Goal: Information Seeking & Learning: Learn about a topic

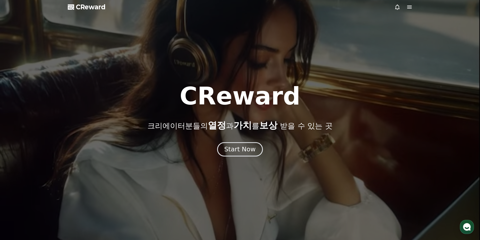
click at [247, 149] on div "Start Now" at bounding box center [239, 149] width 31 height 9
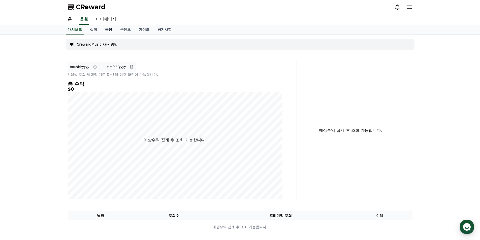
click at [108, 29] on link "음원" at bounding box center [108, 30] width 15 height 10
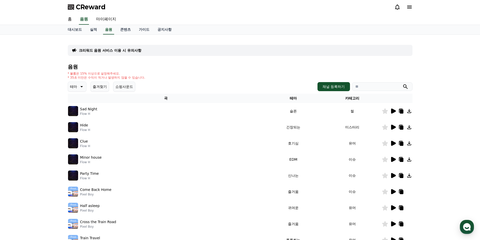
drag, startPoint x: 346, startPoint y: 19, endPoint x: 326, endPoint y: 18, distance: 20.2
click at [346, 19] on div "홈 음원 마이페이지" at bounding box center [240, 19] width 353 height 11
click at [83, 8] on span "CReward" at bounding box center [91, 7] width 30 height 8
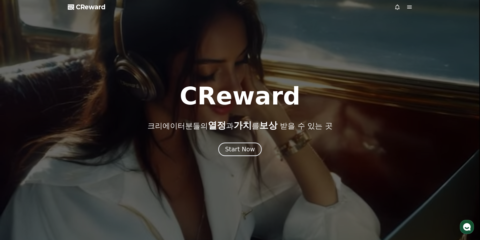
click at [408, 7] on icon at bounding box center [409, 7] width 6 height 6
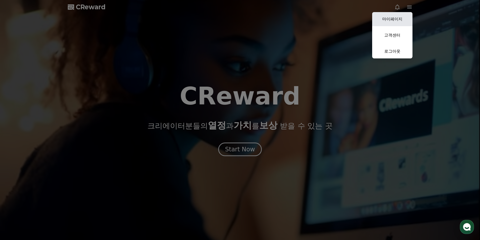
click at [395, 18] on link "마이페이지" at bounding box center [392, 19] width 40 height 14
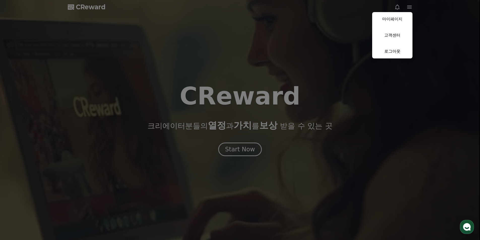
select select "**********"
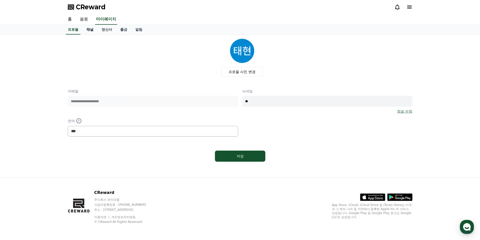
click at [90, 29] on link "채널" at bounding box center [89, 30] width 15 height 10
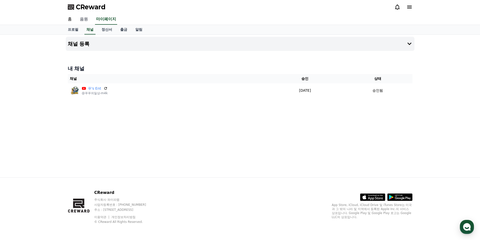
click at [85, 20] on link "음원" at bounding box center [84, 19] width 16 height 11
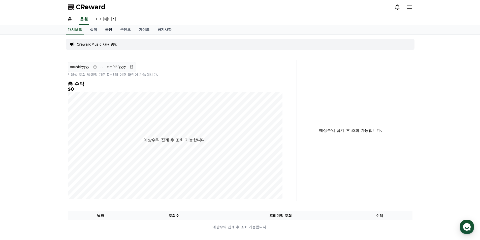
click at [105, 29] on link "음원" at bounding box center [108, 30] width 15 height 10
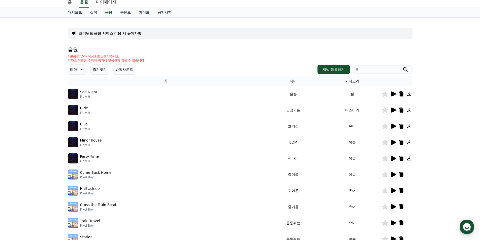
scroll to position [25, 0]
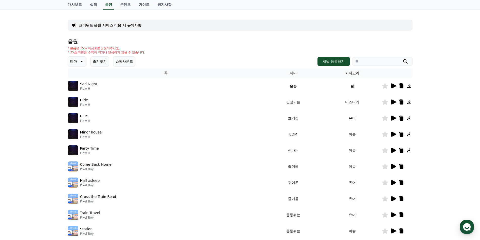
click at [391, 150] on icon at bounding box center [393, 150] width 5 height 5
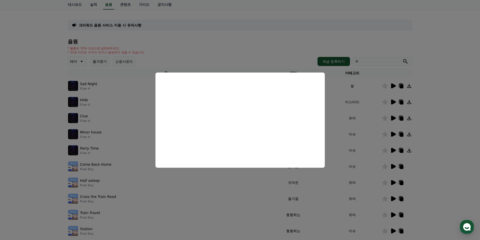
click at [439, 57] on button "close modal" at bounding box center [240, 120] width 480 height 240
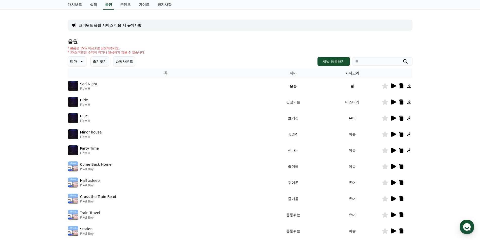
click at [391, 150] on icon at bounding box center [393, 150] width 6 height 6
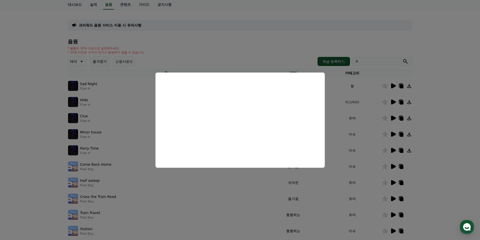
click at [444, 105] on button "close modal" at bounding box center [240, 120] width 480 height 240
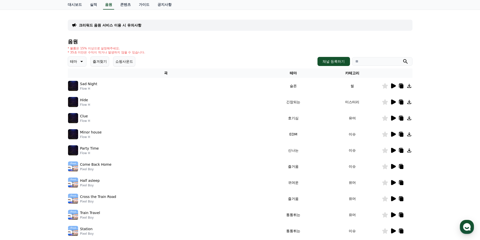
click at [409, 151] on icon at bounding box center [409, 150] width 6 height 6
click at [393, 166] on icon at bounding box center [393, 166] width 5 height 5
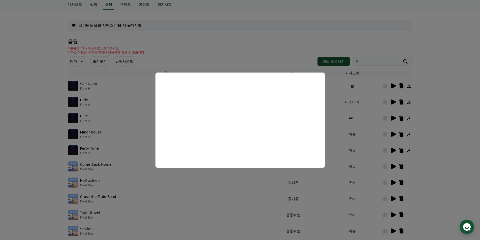
click at [467, 120] on button "close modal" at bounding box center [240, 120] width 480 height 240
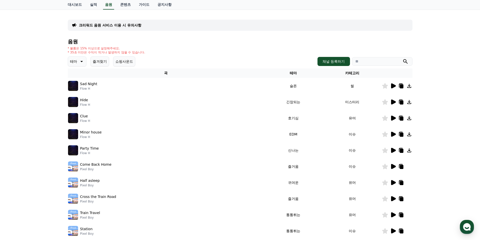
scroll to position [76, 0]
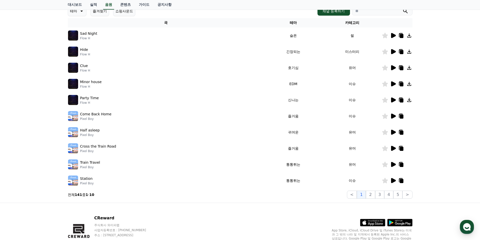
click at [392, 130] on icon at bounding box center [393, 132] width 5 height 5
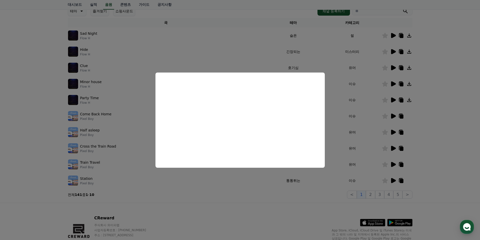
click at [438, 156] on button "close modal" at bounding box center [240, 120] width 480 height 240
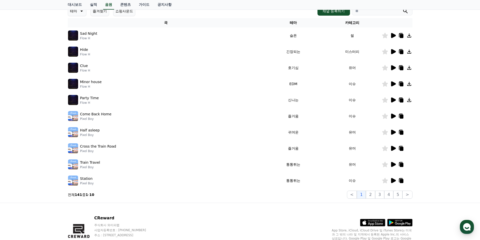
click at [393, 149] on icon at bounding box center [393, 148] width 5 height 5
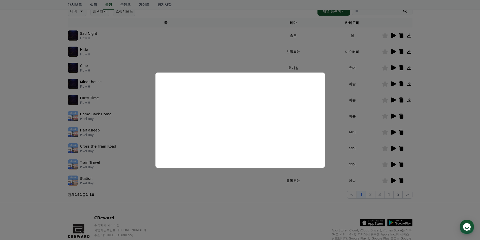
click at [437, 149] on button "close modal" at bounding box center [240, 120] width 480 height 240
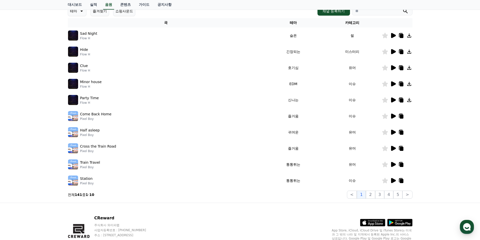
click at [392, 164] on icon at bounding box center [393, 164] width 5 height 5
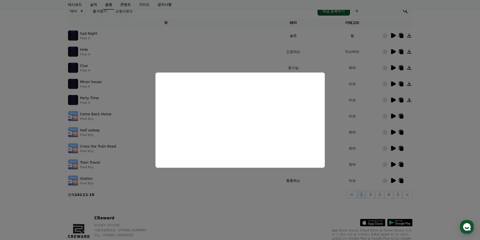
click at [436, 156] on button "close modal" at bounding box center [240, 120] width 480 height 240
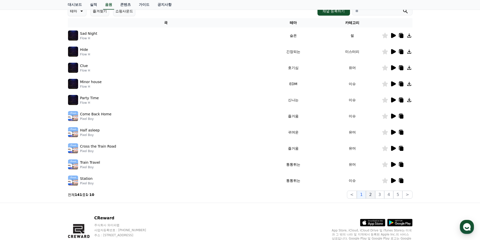
click at [372, 195] on button "2" at bounding box center [370, 195] width 9 height 8
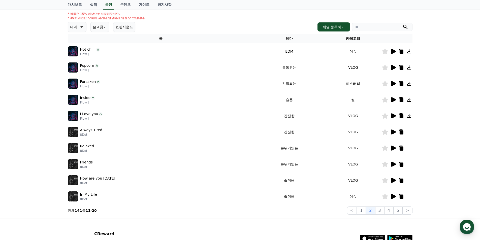
scroll to position [76, 0]
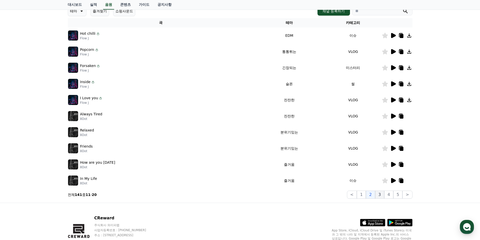
click at [381, 196] on button "3" at bounding box center [379, 195] width 9 height 8
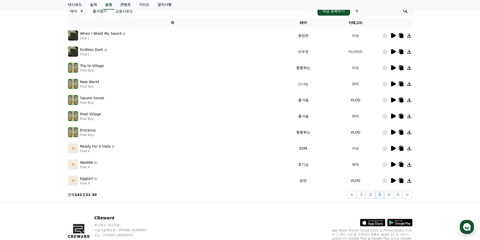
click at [397, 118] on div at bounding box center [397, 116] width 30 height 6
click at [395, 117] on icon at bounding box center [393, 116] width 6 height 6
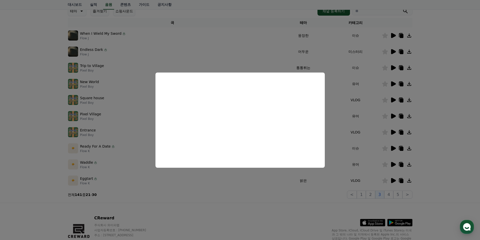
click at [438, 118] on button "close modal" at bounding box center [240, 120] width 480 height 240
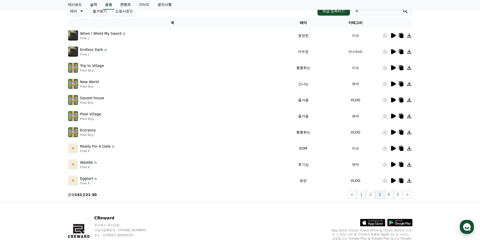
click at [391, 164] on icon at bounding box center [393, 164] width 5 height 5
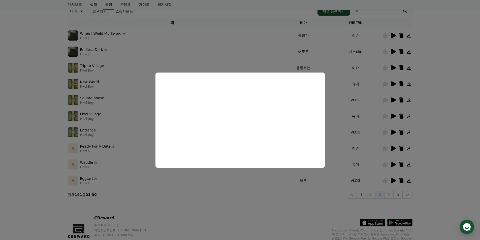
click at [443, 129] on button "close modal" at bounding box center [240, 120] width 480 height 240
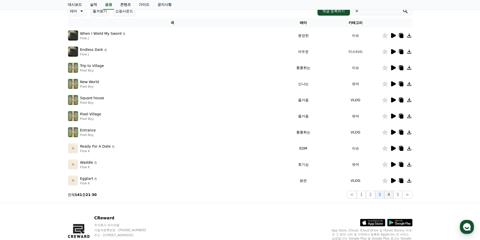
click at [391, 193] on button "4" at bounding box center [388, 195] width 9 height 8
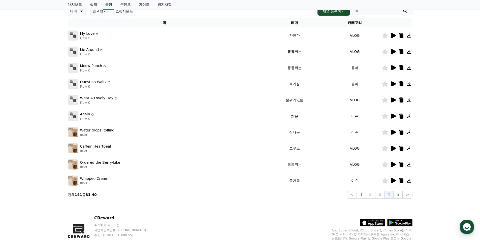
click at [393, 69] on icon at bounding box center [393, 67] width 5 height 5
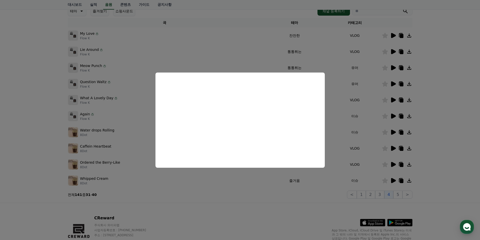
click at [441, 99] on button "close modal" at bounding box center [240, 120] width 480 height 240
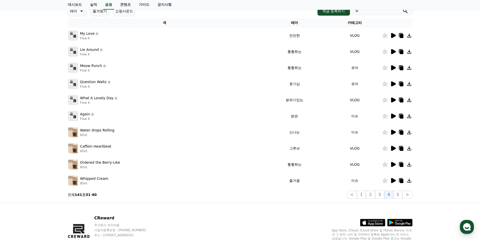
click at [393, 83] on icon at bounding box center [393, 83] width 5 height 5
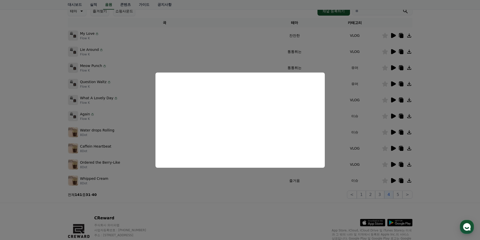
click at [434, 116] on button "close modal" at bounding box center [240, 120] width 480 height 240
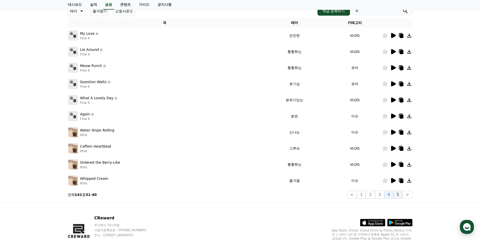
click at [399, 196] on button "5" at bounding box center [397, 195] width 9 height 8
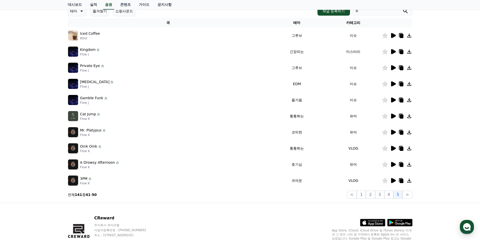
click at [394, 117] on icon at bounding box center [393, 116] width 5 height 5
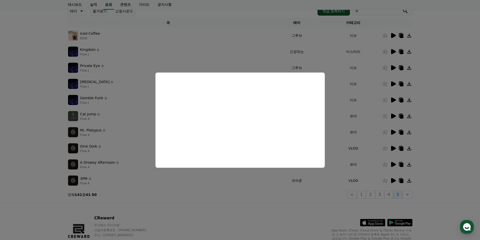
click at [440, 128] on button "close modal" at bounding box center [240, 120] width 480 height 240
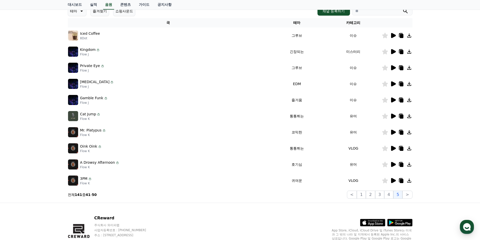
click at [394, 131] on icon at bounding box center [393, 132] width 5 height 5
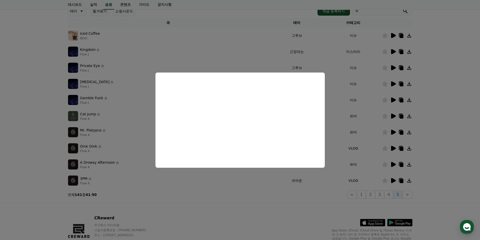
drag, startPoint x: 434, startPoint y: 130, endPoint x: 429, endPoint y: 134, distance: 6.1
click at [434, 130] on button "close modal" at bounding box center [240, 120] width 480 height 240
click at [391, 164] on icon at bounding box center [393, 164] width 6 height 6
click at [437, 134] on button "close modal" at bounding box center [240, 120] width 480 height 240
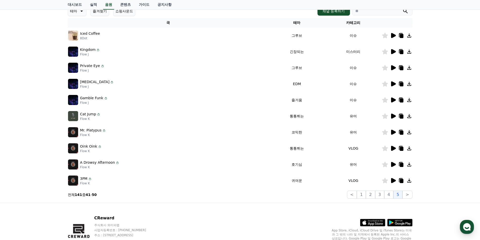
click at [394, 116] on icon at bounding box center [393, 116] width 5 height 5
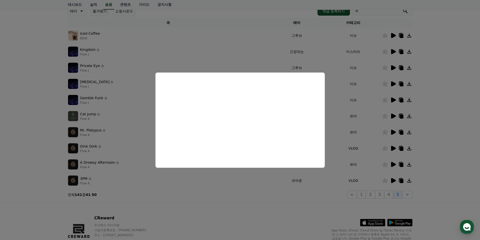
click at [436, 131] on button "close modal" at bounding box center [240, 120] width 480 height 240
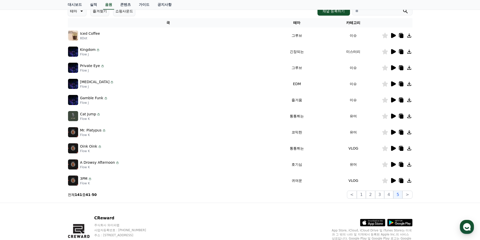
click at [410, 116] on icon at bounding box center [409, 116] width 4 height 4
click at [410, 195] on button ">" at bounding box center [407, 195] width 10 height 8
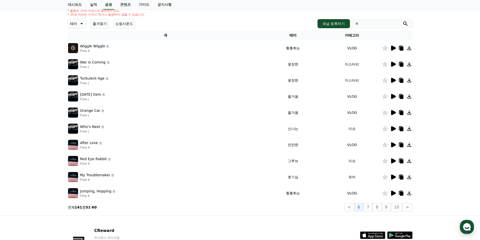
scroll to position [101, 0]
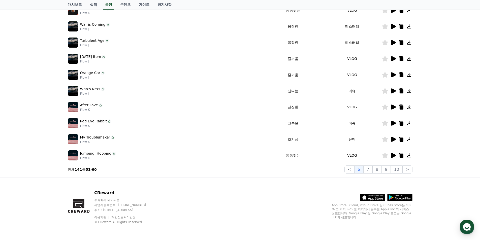
click at [393, 140] on icon at bounding box center [393, 139] width 5 height 5
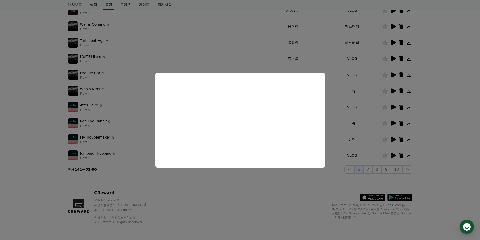
click at [433, 130] on button "close modal" at bounding box center [240, 120] width 480 height 240
click at [370, 171] on button "7" at bounding box center [367, 169] width 9 height 8
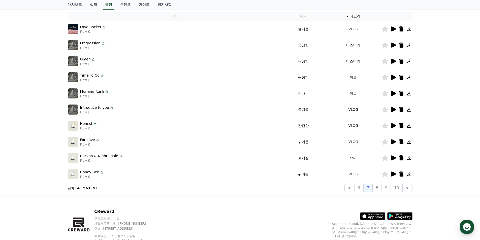
scroll to position [101, 0]
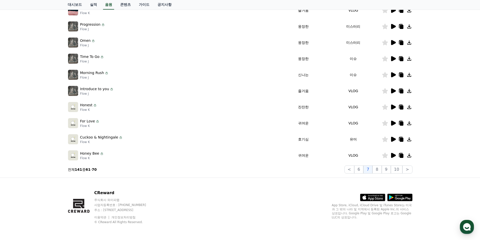
click at [393, 140] on icon at bounding box center [393, 139] width 5 height 5
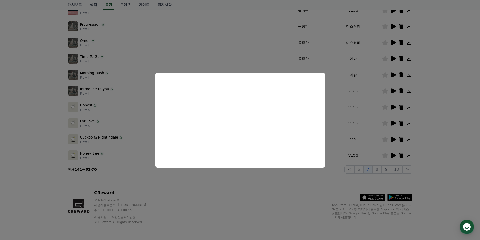
click at [437, 116] on button "close modal" at bounding box center [240, 120] width 480 height 240
click at [379, 169] on button "8" at bounding box center [376, 169] width 9 height 8
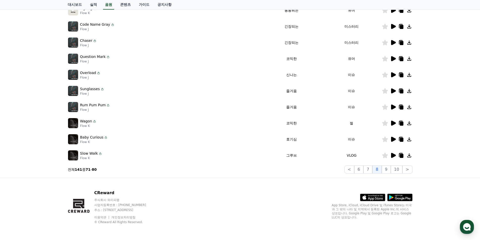
click at [392, 58] on icon at bounding box center [393, 58] width 5 height 5
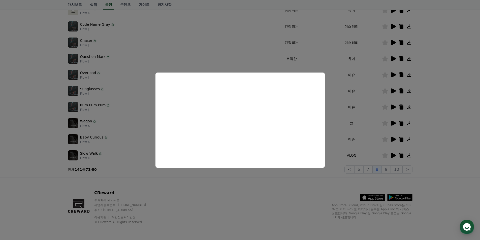
click at [432, 98] on button "close modal" at bounding box center [240, 120] width 480 height 240
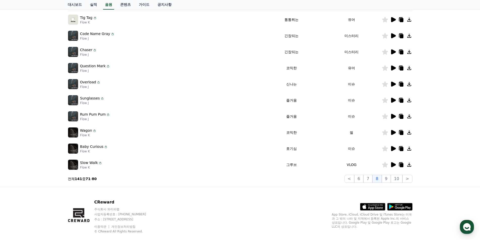
scroll to position [76, 0]
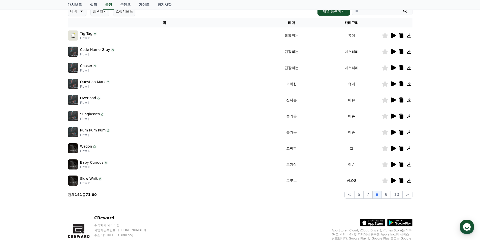
click at [394, 37] on icon at bounding box center [393, 35] width 5 height 5
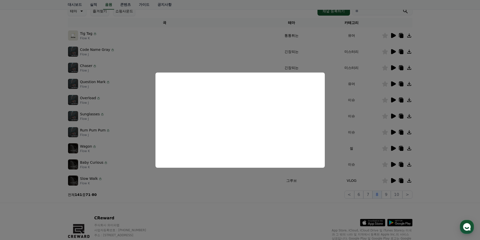
click at [441, 110] on button "close modal" at bounding box center [240, 120] width 480 height 240
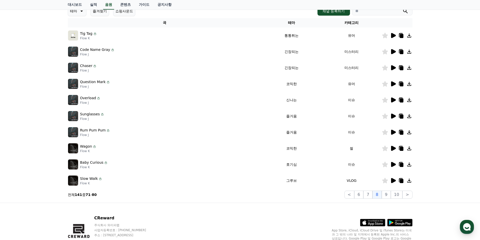
click at [409, 36] on icon at bounding box center [409, 35] width 4 height 4
click at [389, 114] on div at bounding box center [397, 116] width 30 height 6
click at [393, 116] on icon at bounding box center [393, 116] width 5 height 5
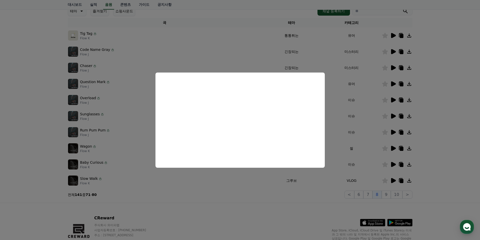
click at [433, 114] on button "close modal" at bounding box center [240, 120] width 480 height 240
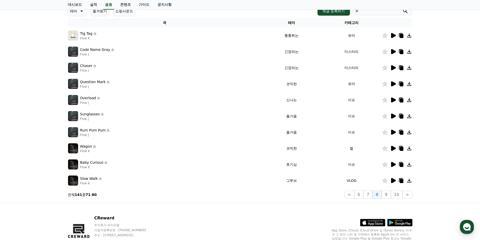
click at [394, 83] on icon at bounding box center [393, 83] width 5 height 5
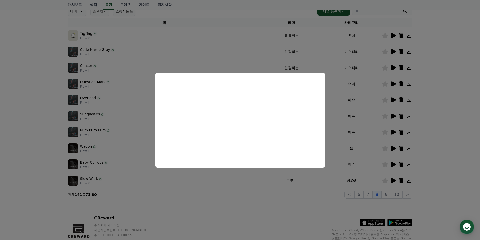
click at [438, 106] on button "close modal" at bounding box center [240, 120] width 480 height 240
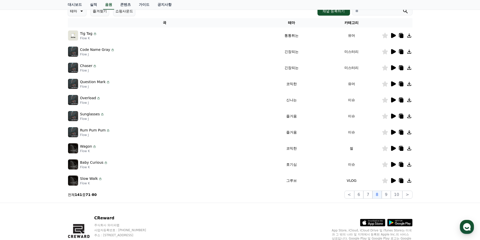
click at [393, 116] on icon at bounding box center [393, 116] width 5 height 5
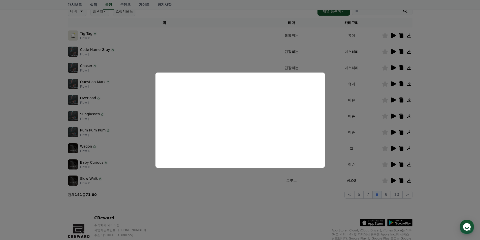
click at [434, 122] on button "close modal" at bounding box center [240, 120] width 480 height 240
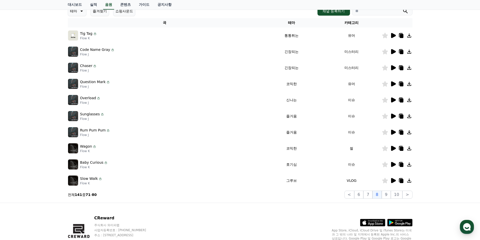
click at [395, 131] on icon at bounding box center [393, 132] width 6 height 6
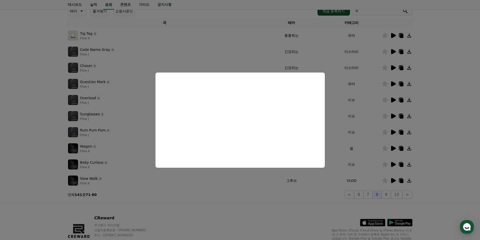
click at [442, 105] on button "close modal" at bounding box center [240, 120] width 480 height 240
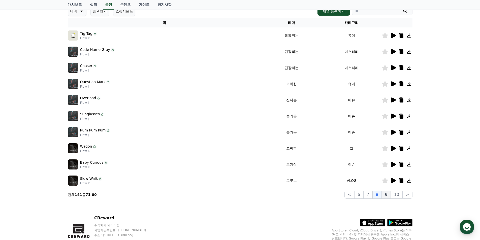
click at [387, 194] on button "9" at bounding box center [386, 195] width 9 height 8
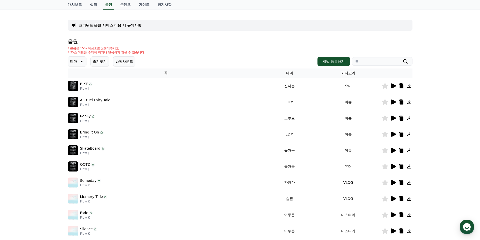
scroll to position [50, 0]
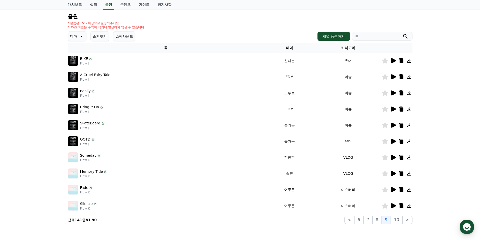
click at [394, 63] on icon at bounding box center [393, 61] width 6 height 6
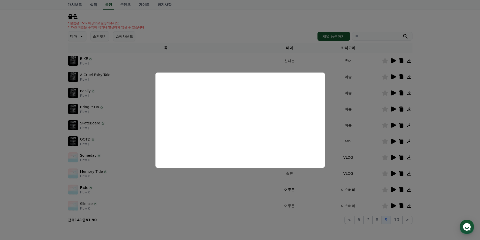
click at [444, 109] on button "close modal" at bounding box center [240, 120] width 480 height 240
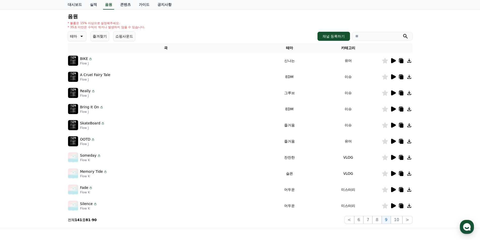
click at [80, 36] on icon at bounding box center [81, 36] width 6 height 6
click at [79, 78] on button "신나는" at bounding box center [75, 77] width 15 height 11
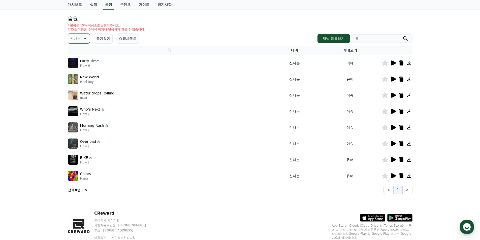
scroll to position [50, 0]
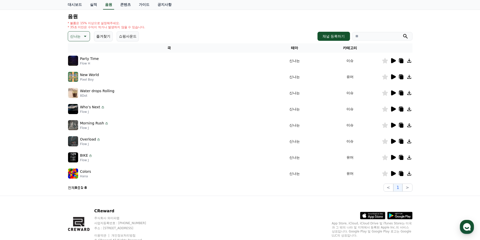
click at [395, 174] on icon at bounding box center [393, 173] width 5 height 5
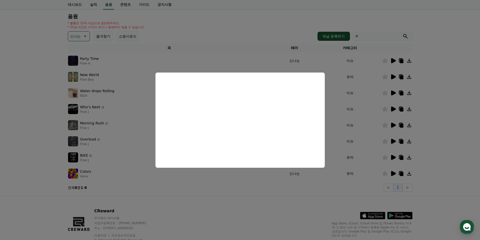
click at [439, 137] on button "close modal" at bounding box center [240, 120] width 480 height 240
click at [391, 158] on icon at bounding box center [393, 157] width 6 height 6
click at [440, 138] on button "close modal" at bounding box center [240, 120] width 480 height 240
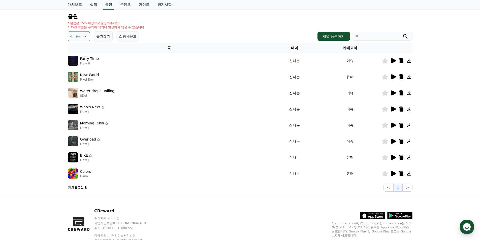
click at [393, 140] on icon at bounding box center [393, 141] width 5 height 5
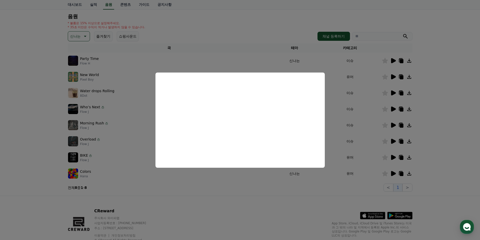
click at [434, 137] on button "close modal" at bounding box center [240, 120] width 480 height 240
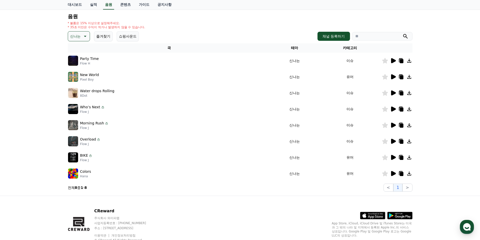
click at [394, 60] on icon at bounding box center [393, 60] width 5 height 5
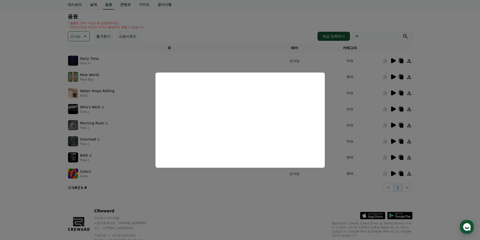
click at [426, 108] on button "close modal" at bounding box center [240, 120] width 480 height 240
